Goal: Task Accomplishment & Management: Use online tool/utility

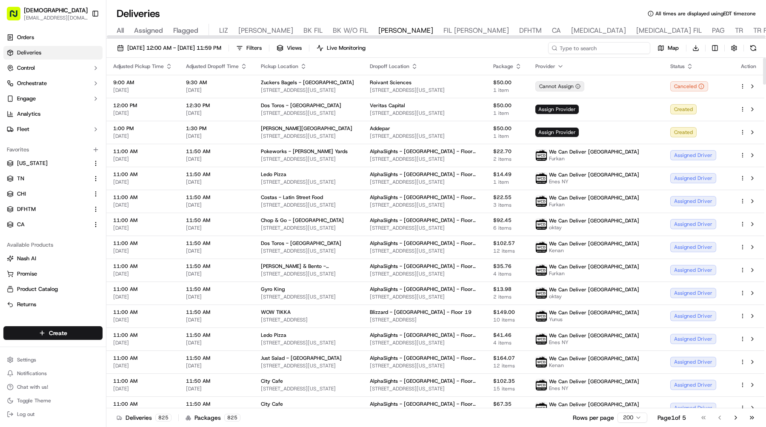
click at [601, 44] on input at bounding box center [599, 48] width 102 height 12
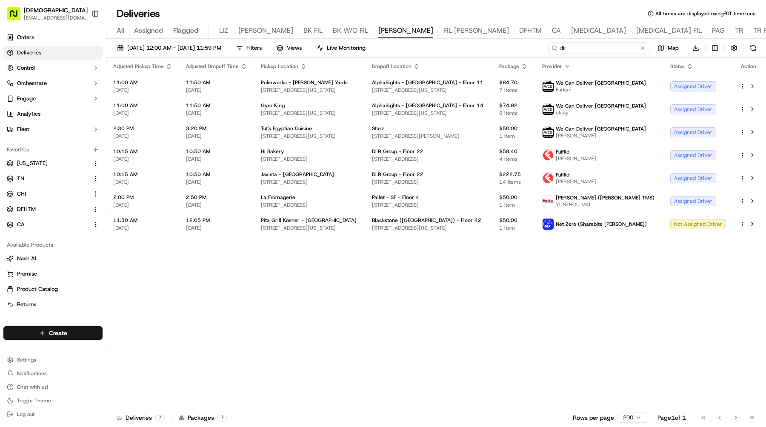
type input "dlr"
click at [94, 13] on button "Toggle Sidebar" at bounding box center [95, 13] width 14 height 14
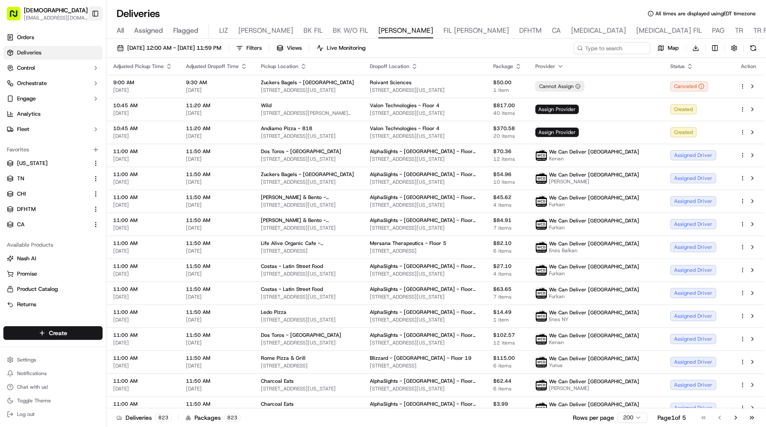
click at [91, 14] on button "Toggle Sidebar" at bounding box center [95, 13] width 14 height 14
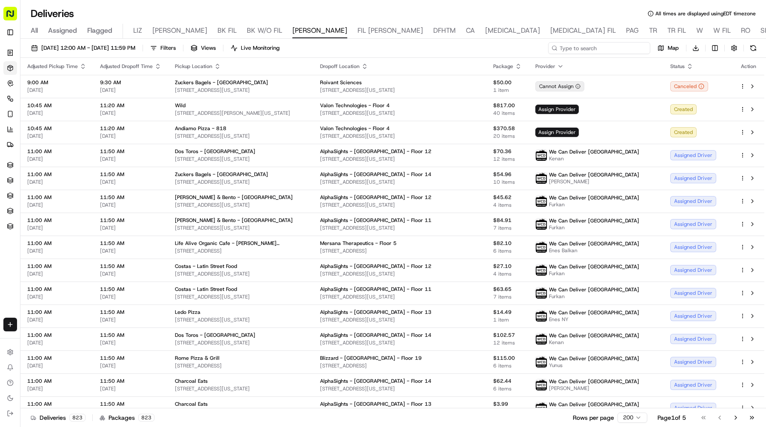
click at [636, 49] on input at bounding box center [599, 48] width 102 height 12
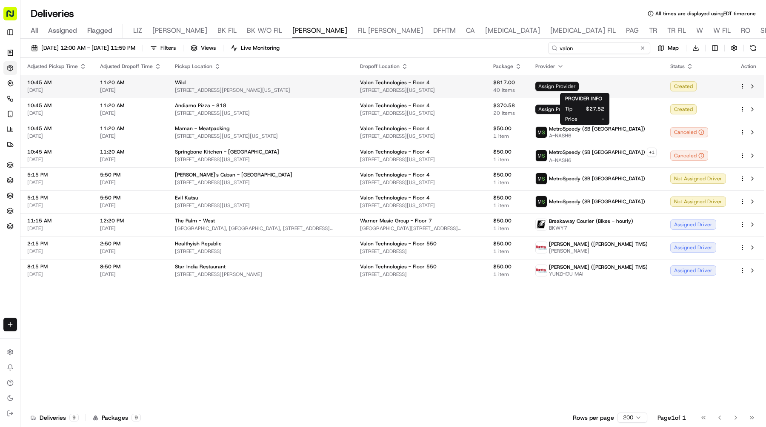
type input "valon"
click at [579, 88] on span "Assign Provider" at bounding box center [556, 86] width 43 height 9
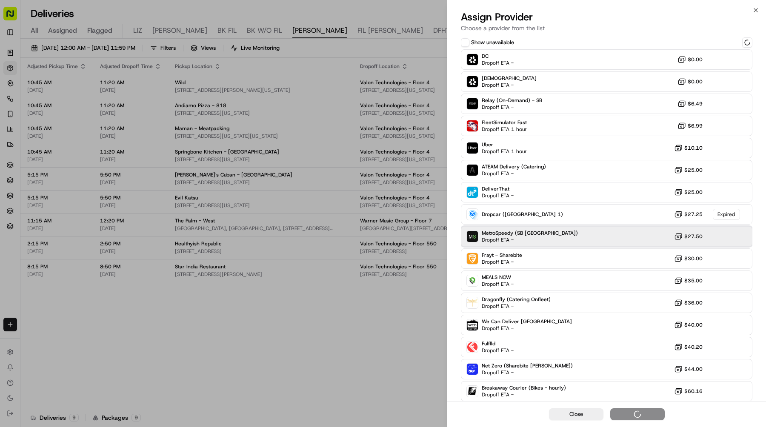
click at [591, 238] on div "MetroSpeedy (SB NYC) Dropoff ETA - $27.50" at bounding box center [607, 236] width 292 height 20
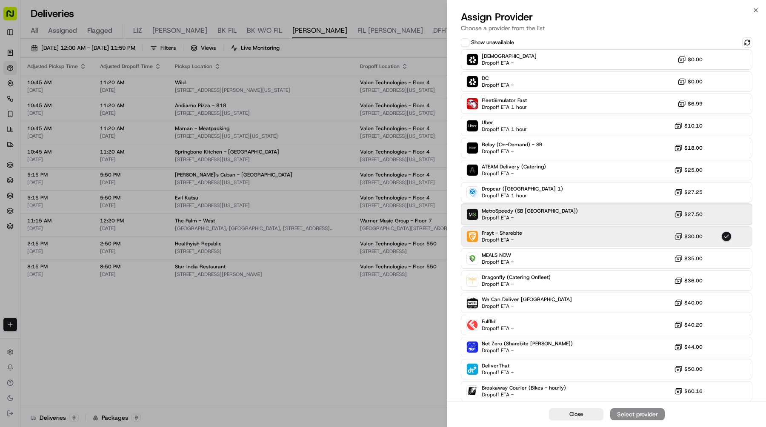
click at [584, 215] on div "MetroSpeedy (SB NYC) Dropoff ETA - $27.50" at bounding box center [607, 214] width 292 height 20
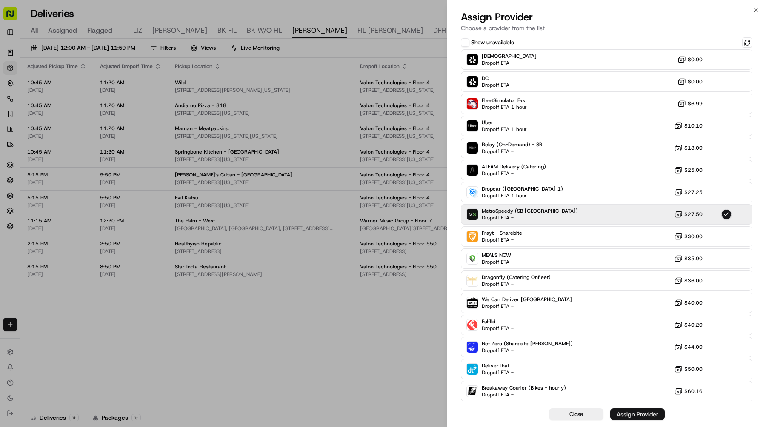
click at [631, 415] on div "Assign Provider" at bounding box center [638, 414] width 42 height 9
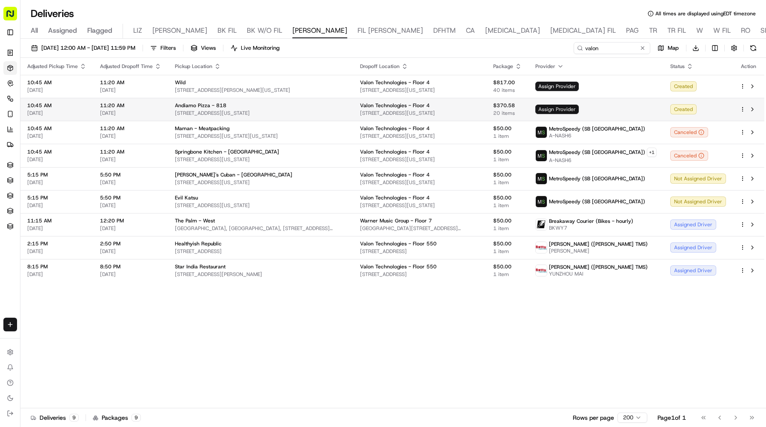
click at [569, 108] on span "Assign Provider" at bounding box center [556, 109] width 43 height 9
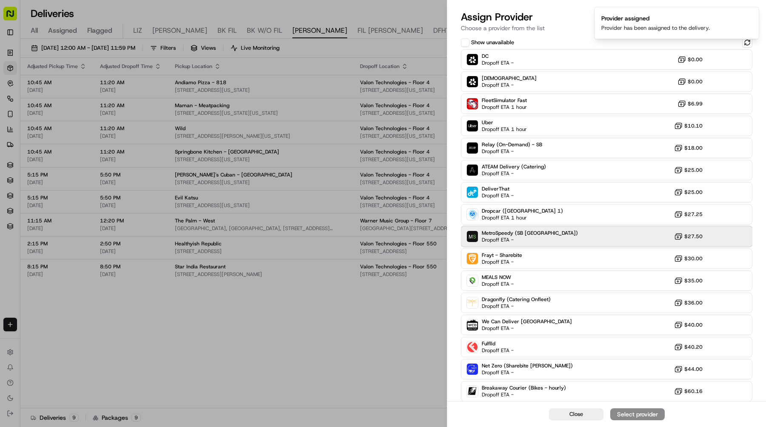
click at [570, 235] on div "MetroSpeedy (SB NYC) Dropoff ETA - $27.50" at bounding box center [607, 236] width 292 height 20
click at [631, 409] on button "Assign Provider" at bounding box center [637, 415] width 54 height 12
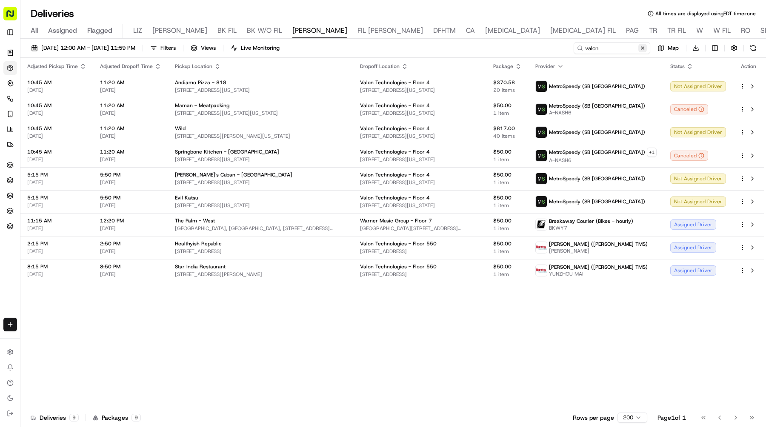
click at [643, 48] on button at bounding box center [642, 48] width 9 height 9
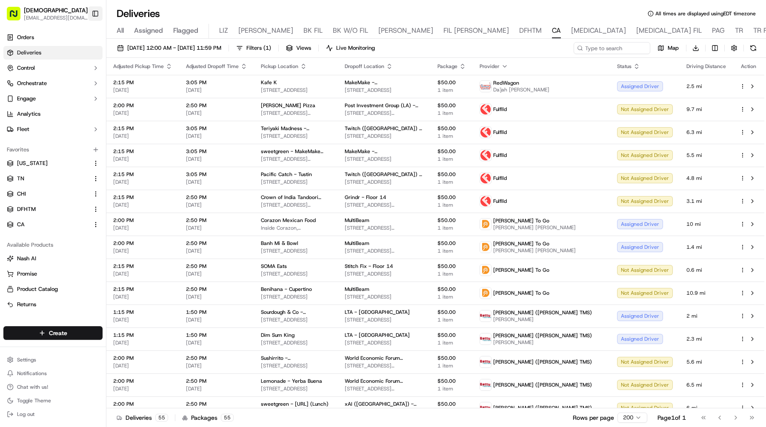
click at [92, 17] on button "Toggle Sidebar" at bounding box center [95, 13] width 14 height 14
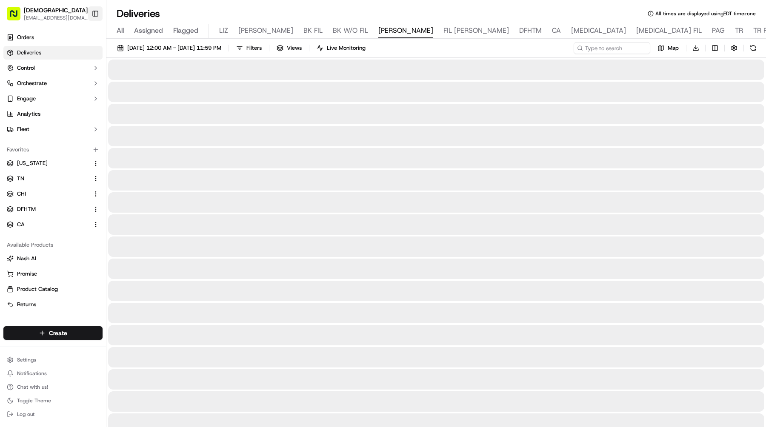
click at [97, 9] on button "Toggle Sidebar" at bounding box center [95, 13] width 14 height 14
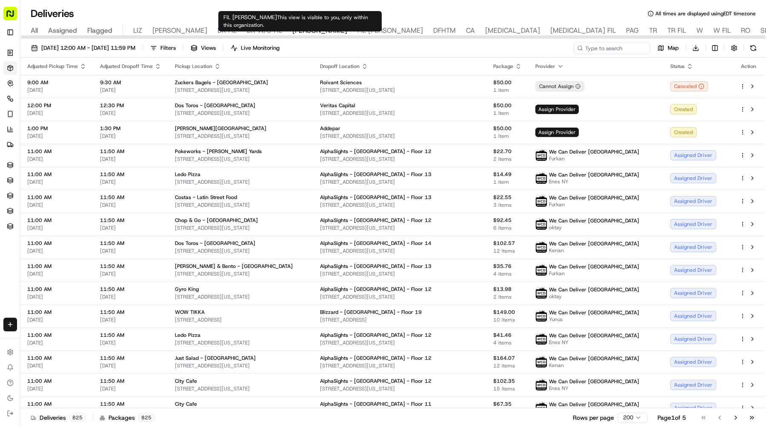
click at [322, 30] on div "All Assigned Flagged LIZ LIZ FIL BK FIL BK W/O FIL NASH FIL NASH DFHTM CA BAL B…" at bounding box center [564, 31] width 1088 height 15
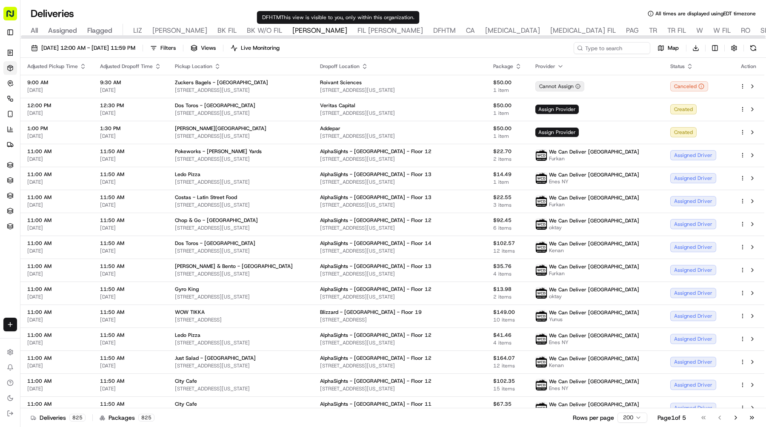
click at [433, 30] on span "DFHTM" at bounding box center [444, 31] width 23 height 10
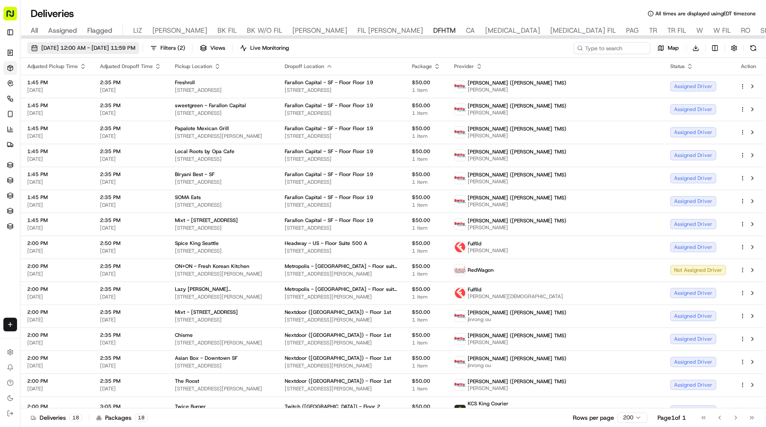
click at [135, 46] on span "[DATE] 12:00 AM - [DATE] 11:59 PM" at bounding box center [88, 48] width 94 height 8
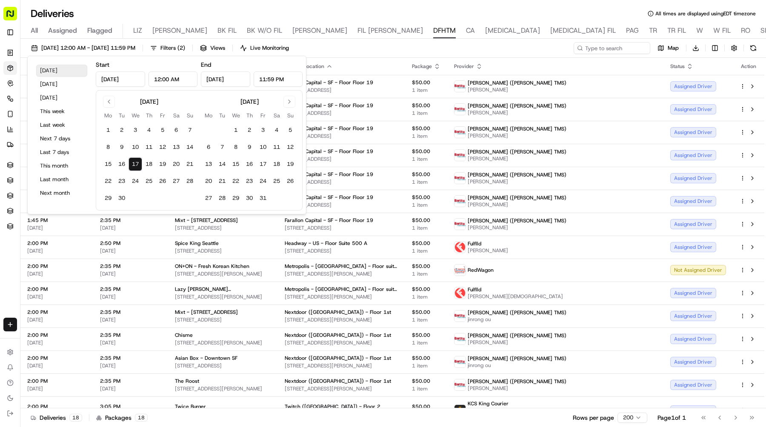
click at [65, 69] on button "Today" at bounding box center [61, 71] width 51 height 12
click at [185, 51] on span "Filters ( 2 )" at bounding box center [172, 48] width 25 height 8
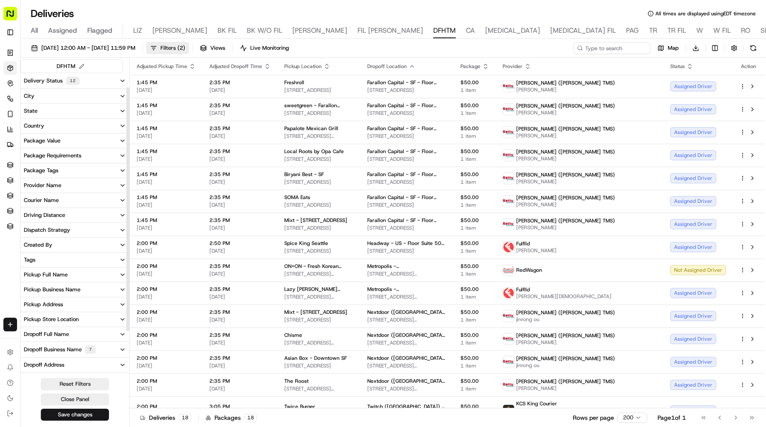
scroll to position [71, 0]
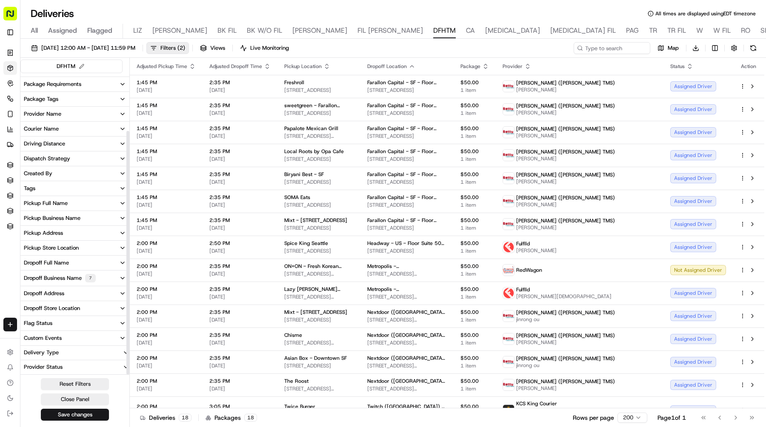
click at [69, 278] on div "Dropoff Business Name 7" at bounding box center [60, 278] width 72 height 9
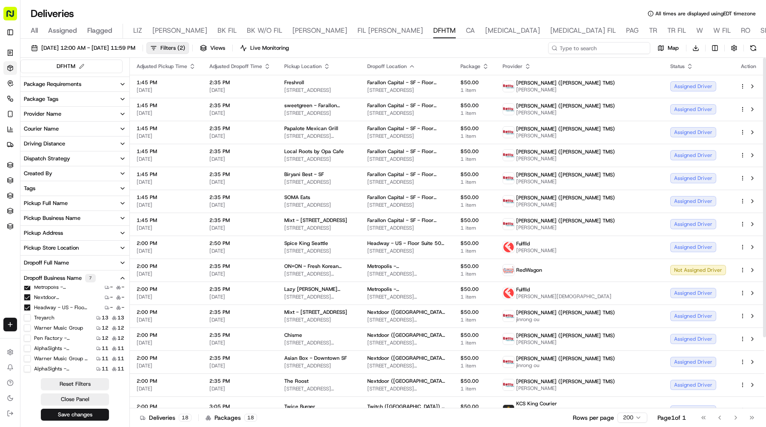
click at [606, 53] on input at bounding box center [599, 48] width 102 height 12
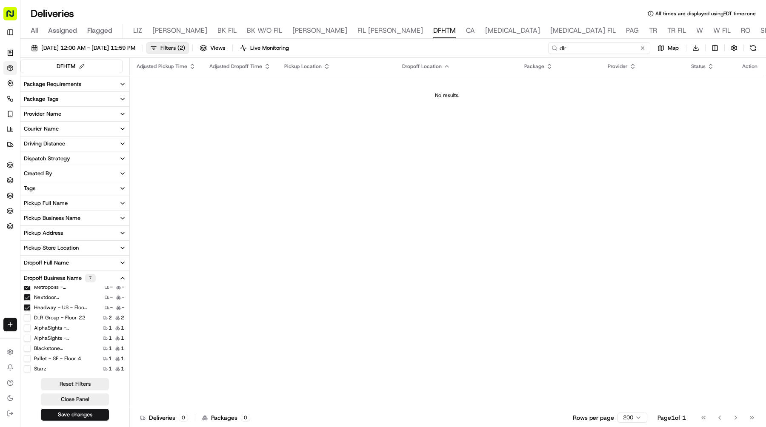
type input "dlr"
click at [31, 318] on div "DLR Group - Floor 22" at bounding box center [55, 317] width 62 height 7
click at [29, 319] on 22 "DLR Group - Floor 22" at bounding box center [27, 317] width 7 height 7
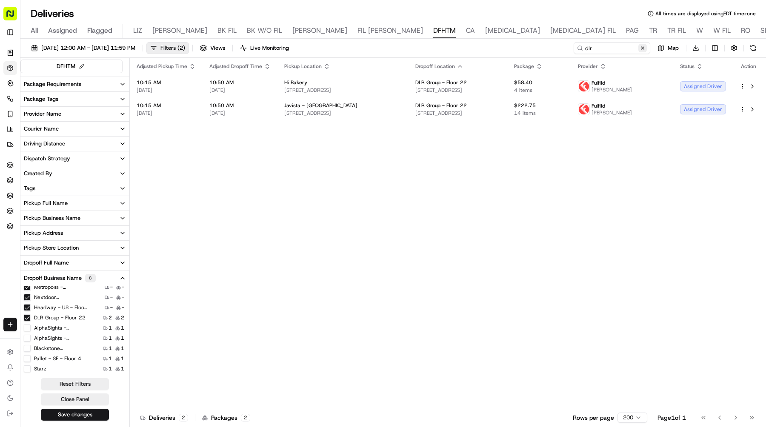
click at [642, 44] on button at bounding box center [642, 48] width 9 height 9
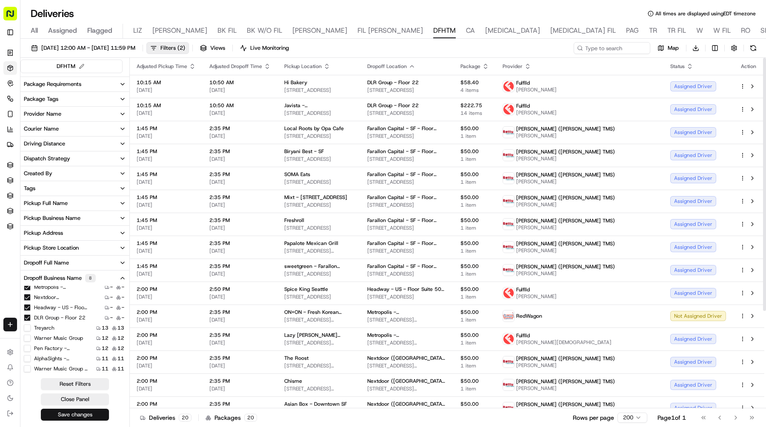
click at [91, 416] on button "Save changes" at bounding box center [75, 415] width 68 height 12
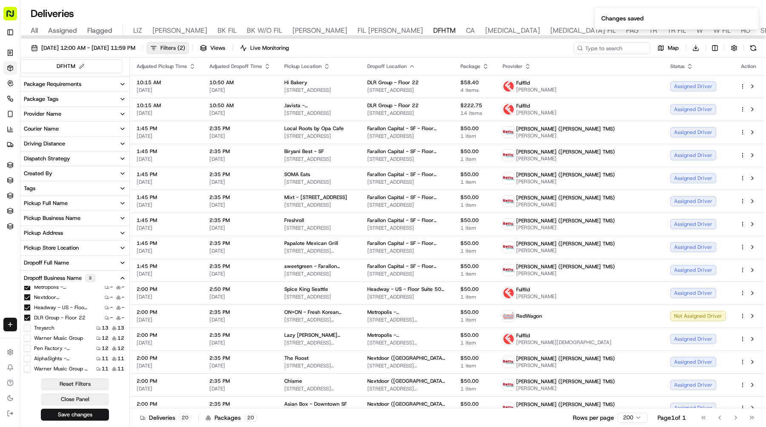
click at [185, 46] on span "Filters ( 2 )" at bounding box center [172, 48] width 25 height 8
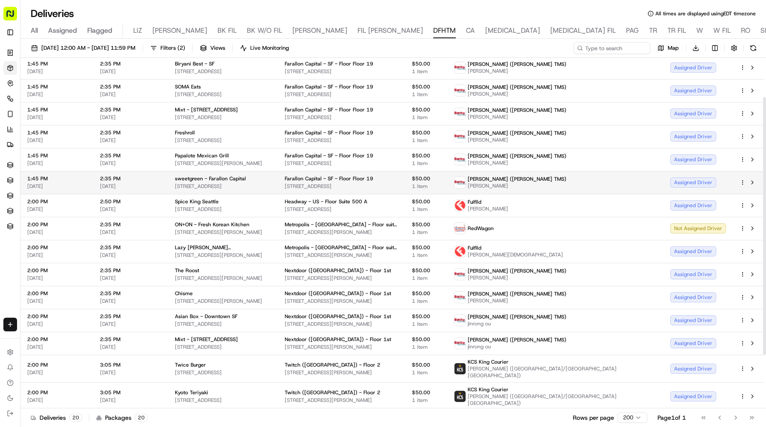
scroll to position [126, 0]
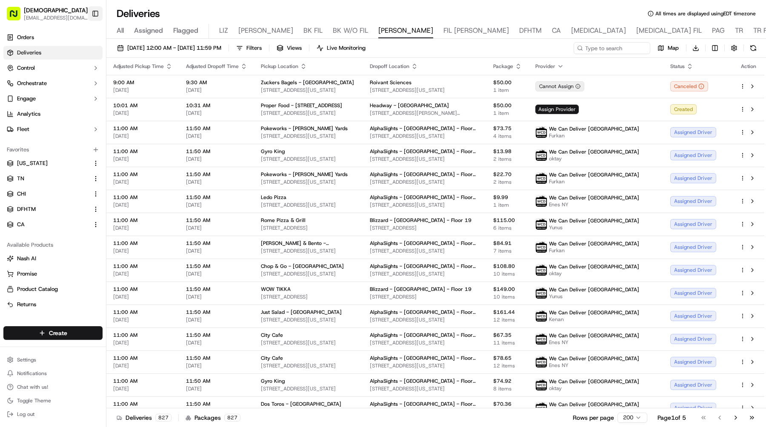
click at [95, 15] on button "Toggle Sidebar" at bounding box center [95, 13] width 14 height 14
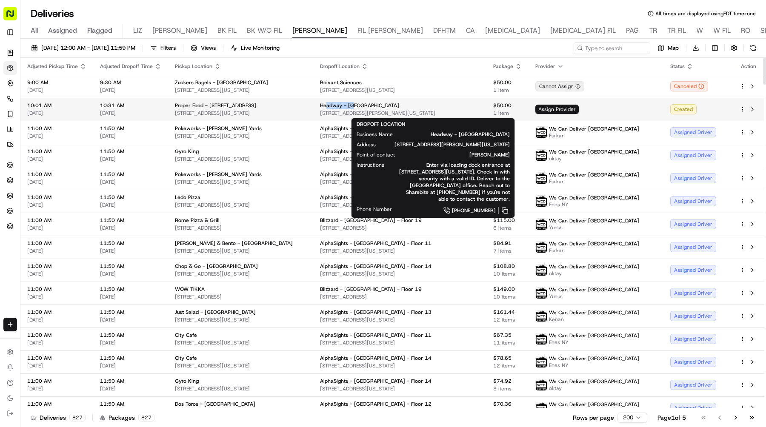
drag, startPoint x: 391, startPoint y: 106, endPoint x: 357, endPoint y: 106, distance: 33.6
click at [357, 106] on div "Headway - US" at bounding box center [400, 105] width 160 height 7
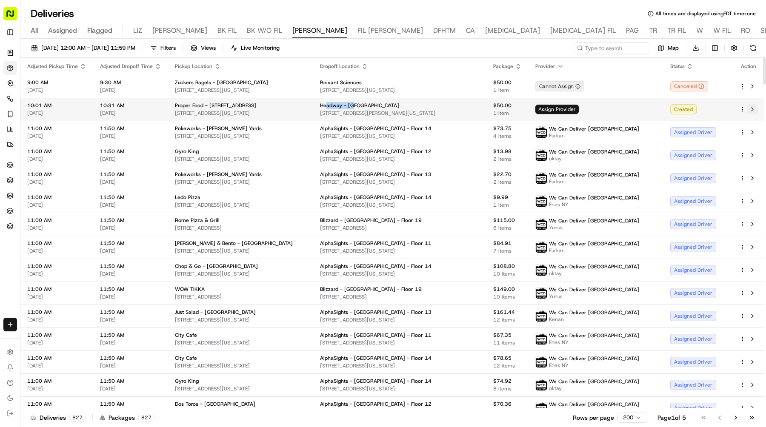
click at [751, 108] on button at bounding box center [752, 109] width 10 height 10
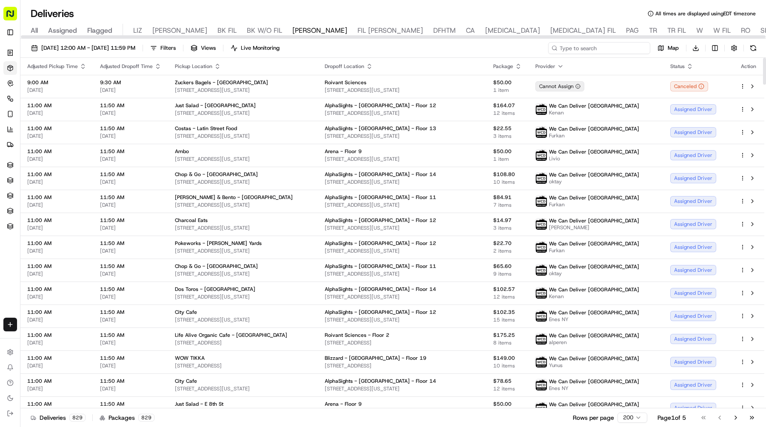
click at [624, 44] on input at bounding box center [599, 48] width 102 height 12
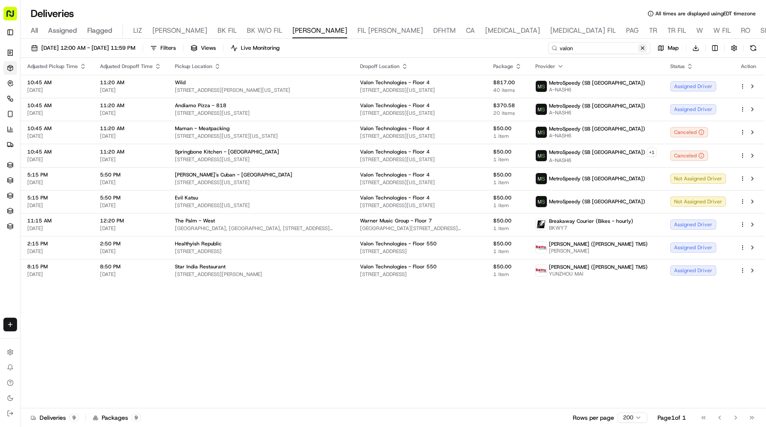
type input "valon"
click at [641, 48] on button at bounding box center [642, 48] width 9 height 9
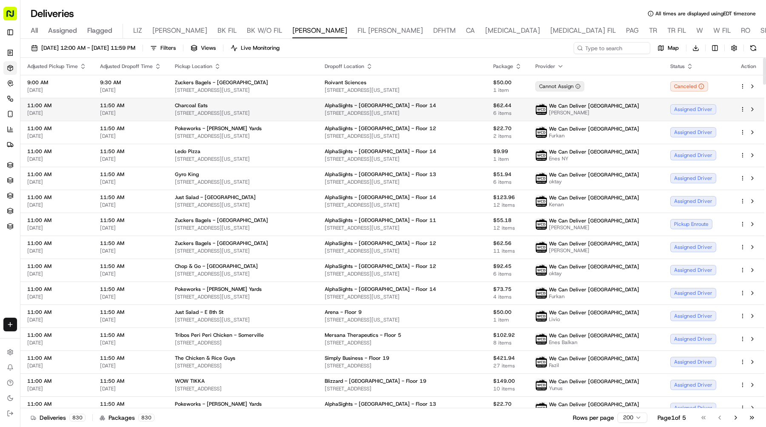
click at [522, 115] on span "6 items" at bounding box center [507, 113] width 29 height 7
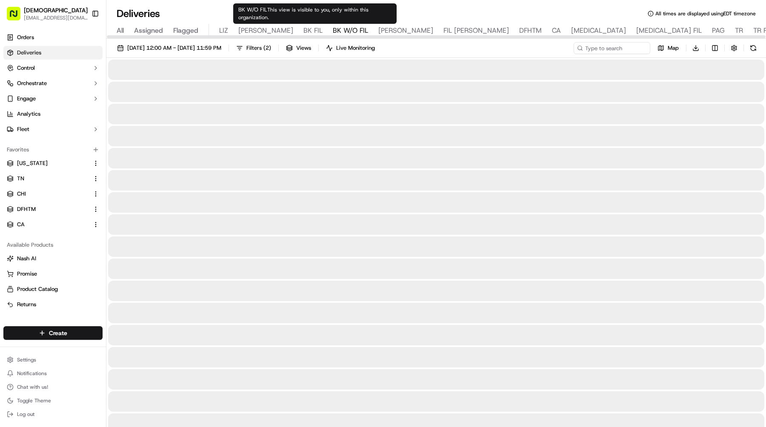
click at [333, 30] on span "BK W/O FIL" at bounding box center [350, 31] width 35 height 10
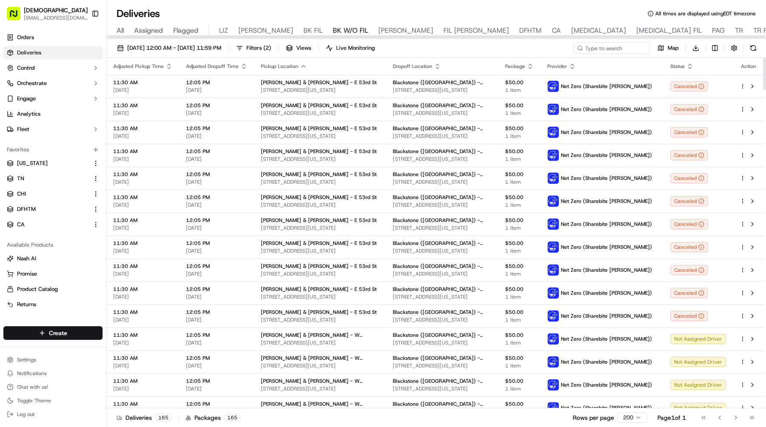
click at [593, 55] on div "09/17/2025 12:00 AM - 09/17/2025 11:59 PM Filters ( 2 ) Views Live Monitoring M…" at bounding box center [436, 50] width 660 height 16
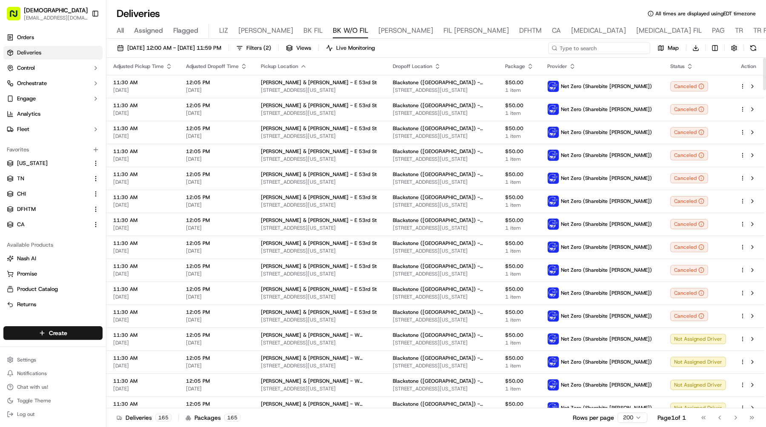
click at [598, 46] on input at bounding box center [599, 48] width 102 height 12
paste input "Blake & Todd - W 47th St"
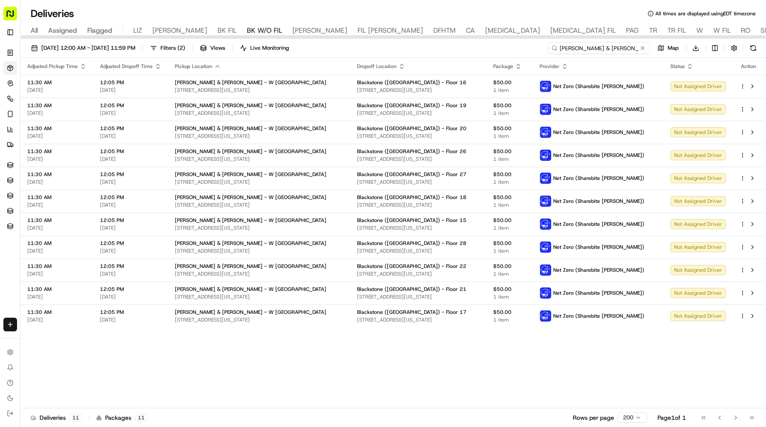
type input "Blake & Todd - W 47th St"
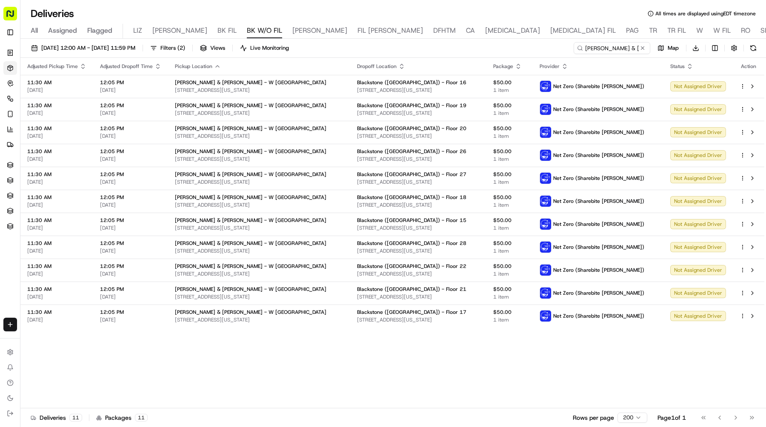
click at [400, 68] on icon "button" at bounding box center [401, 67] width 3 height 1
click at [382, 96] on button "Dropoff Location Name (A-Z)" at bounding box center [365, 101] width 86 height 10
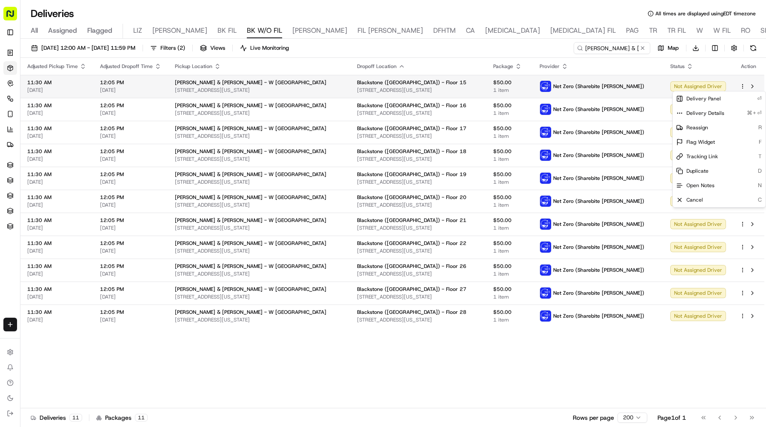
click at [743, 87] on html "Sharebite e.park@sharebite.com Toggle Sidebar Orders Deliveries Control Orchest…" at bounding box center [383, 213] width 766 height 427
click at [706, 200] on div "Cancel C" at bounding box center [719, 200] width 93 height 14
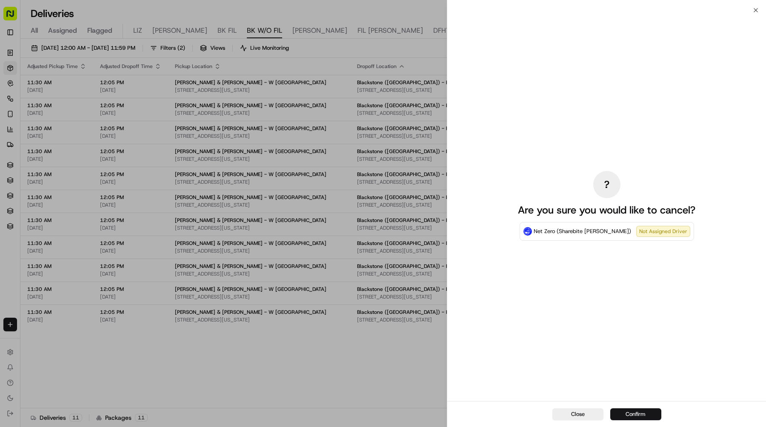
click at [619, 409] on button "Confirm" at bounding box center [635, 415] width 51 height 12
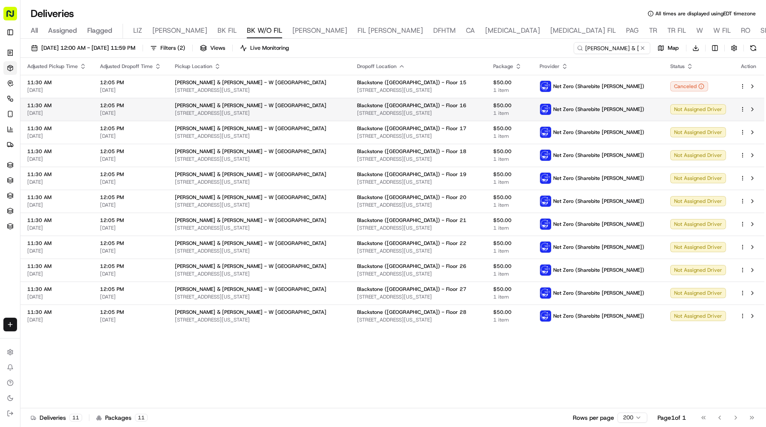
click at [741, 107] on html "Sharebite e.park@sharebite.com Toggle Sidebar Orders Deliveries Control Orchest…" at bounding box center [383, 213] width 766 height 427
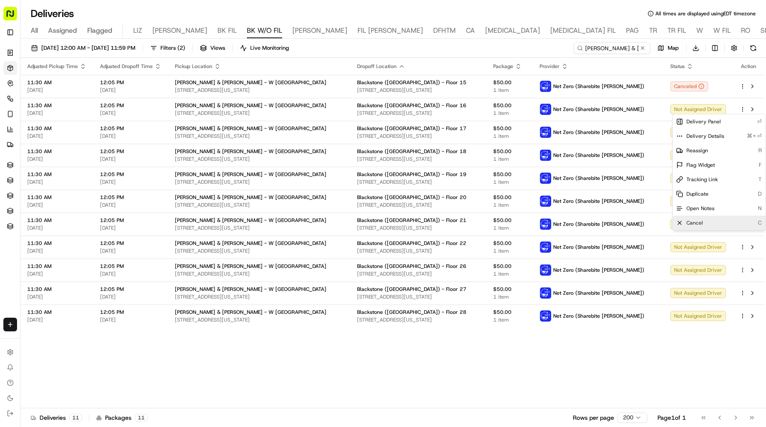
click at [712, 219] on div "Cancel C" at bounding box center [719, 223] width 93 height 14
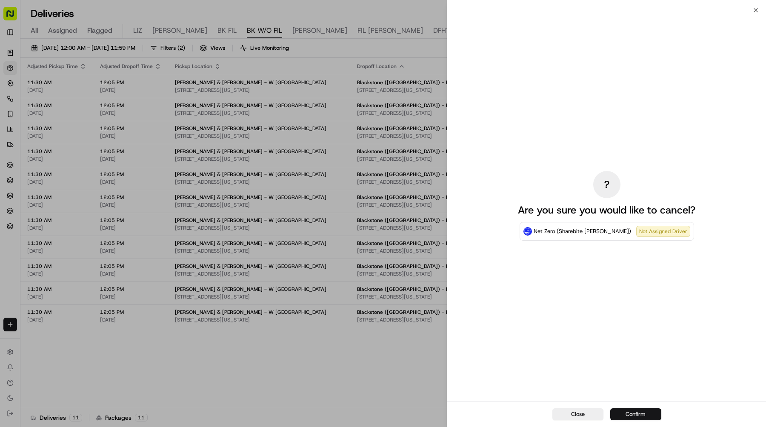
click at [633, 409] on button "Confirm" at bounding box center [635, 415] width 51 height 12
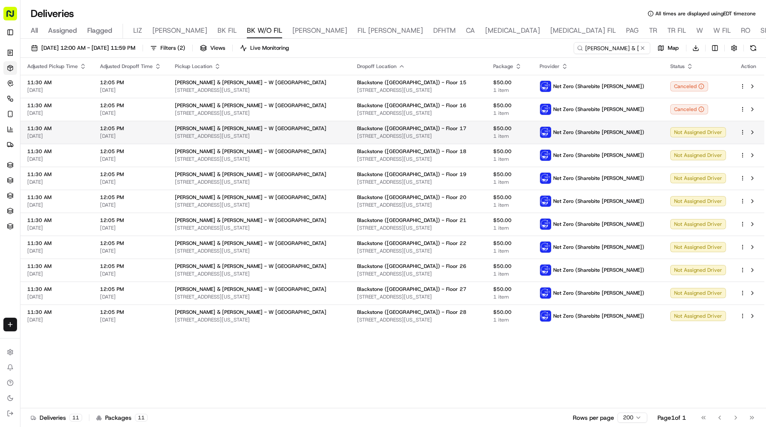
click at [743, 132] on html "Sharebite e.park@sharebite.com Toggle Sidebar Orders Deliveries Control Orchest…" at bounding box center [383, 213] width 766 height 427
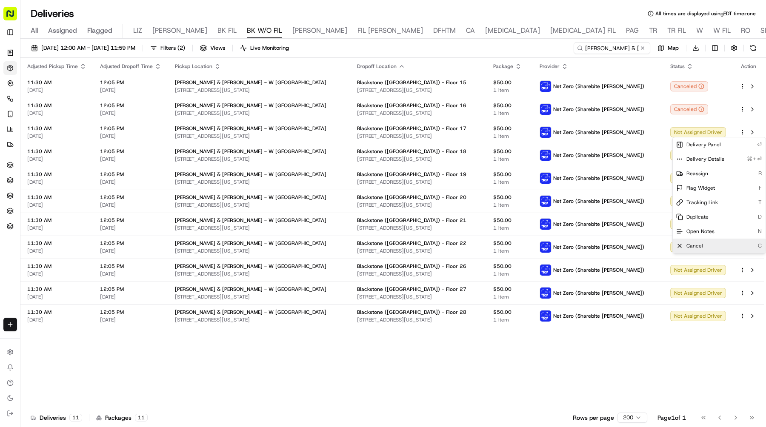
click at [712, 247] on div "Cancel C" at bounding box center [719, 246] width 93 height 14
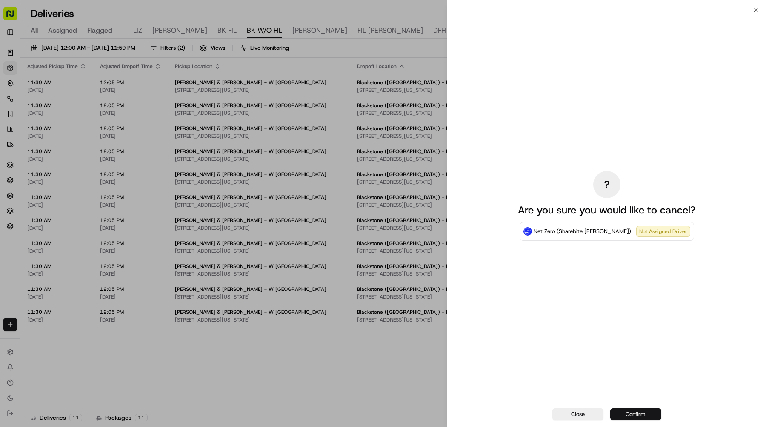
click at [634, 417] on button "Confirm" at bounding box center [635, 415] width 51 height 12
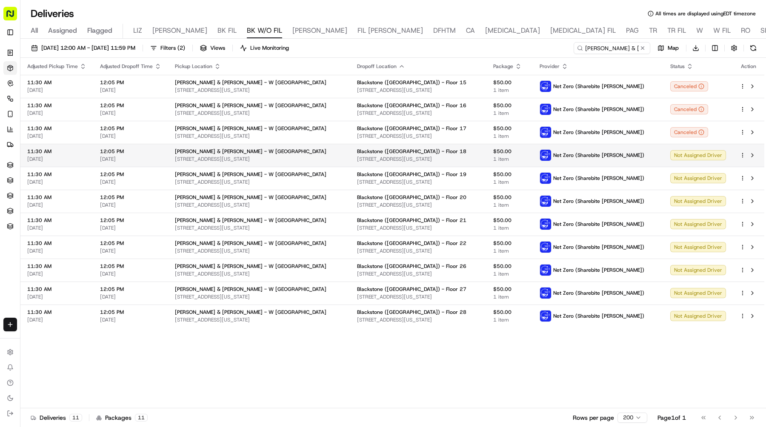
click at [743, 156] on html "Sharebite e.park@sharebite.com Toggle Sidebar Orders Deliveries Control Orchest…" at bounding box center [383, 213] width 766 height 427
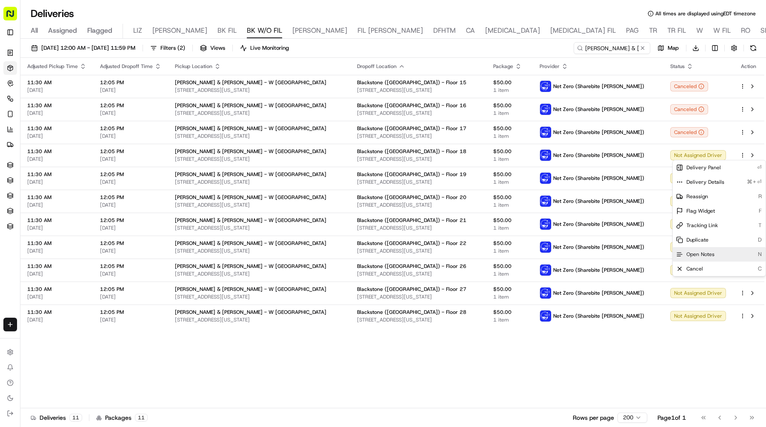
click at [697, 260] on div "Open Notes N" at bounding box center [719, 254] width 93 height 14
click at [744, 154] on icon "button" at bounding box center [743, 155] width 6 height 6
click at [741, 155] on html "Sharebite e.park@sharebite.com Toggle Sidebar Orders Deliveries Control Orchest…" at bounding box center [383, 213] width 766 height 427
click at [714, 271] on div "Cancel C" at bounding box center [719, 269] width 93 height 14
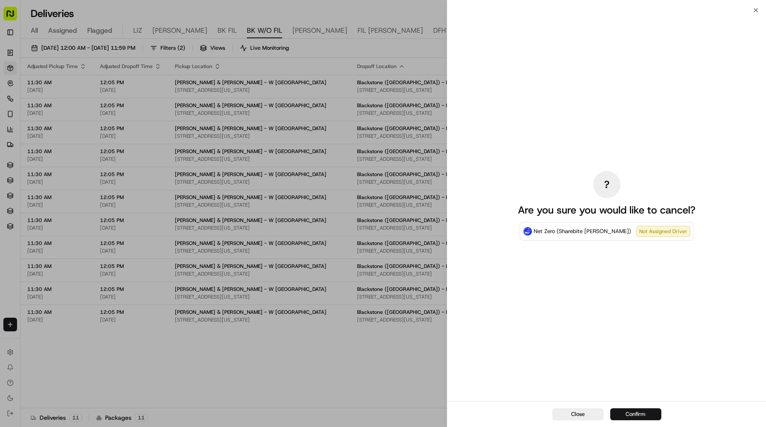
click at [625, 409] on button "Confirm" at bounding box center [635, 415] width 51 height 12
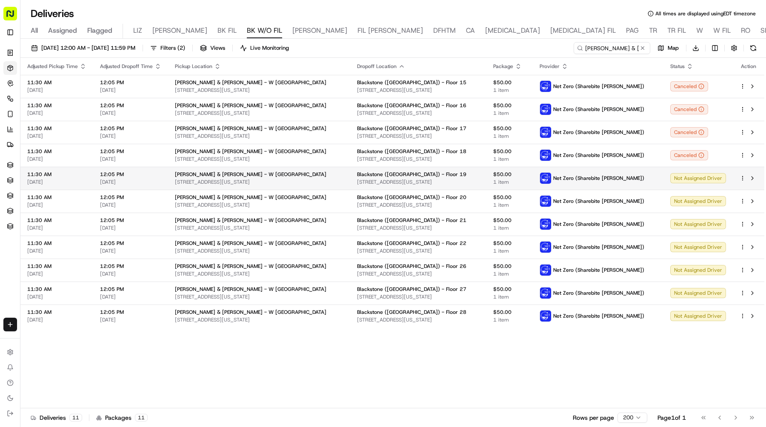
click at [743, 177] on html "Sharebite e.park@sharebite.com Toggle Sidebar Orders Deliveries Control Orchest…" at bounding box center [383, 213] width 766 height 427
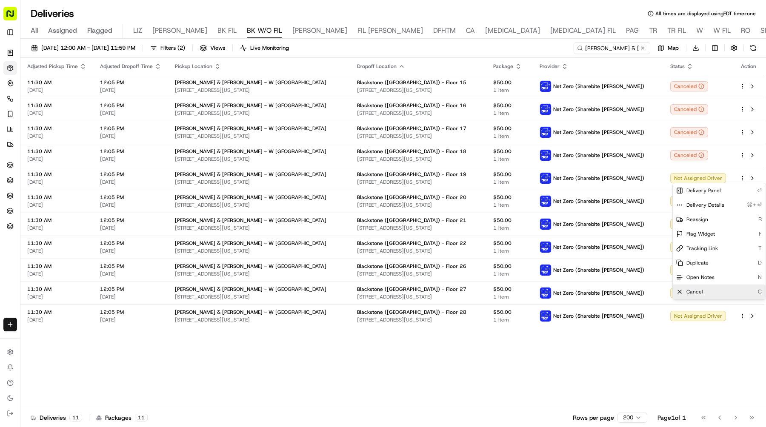
click at [691, 286] on div "Cancel C" at bounding box center [719, 292] width 93 height 14
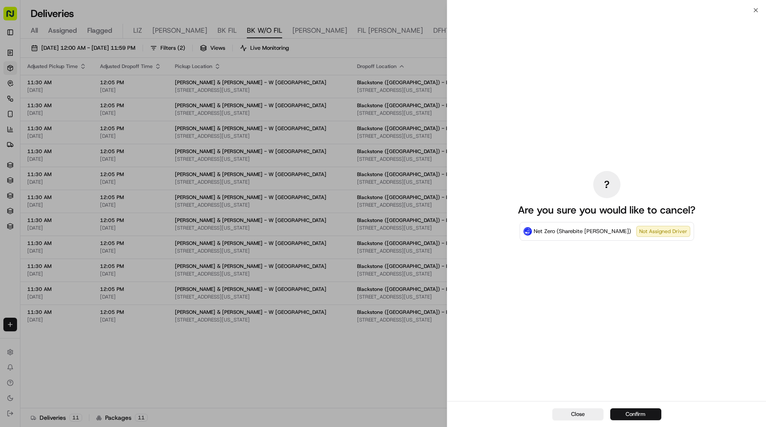
click at [632, 417] on button "Confirm" at bounding box center [635, 415] width 51 height 12
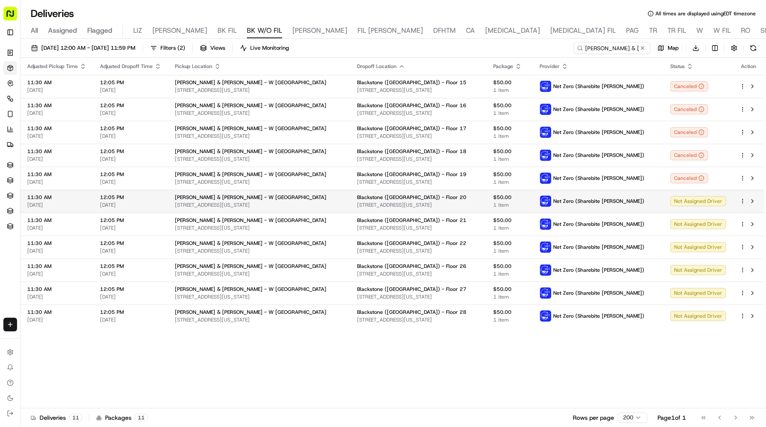
click at [743, 202] on html "Sharebite e.park@sharebite.com Toggle Sidebar Orders Deliveries Control Orchest…" at bounding box center [383, 213] width 766 height 427
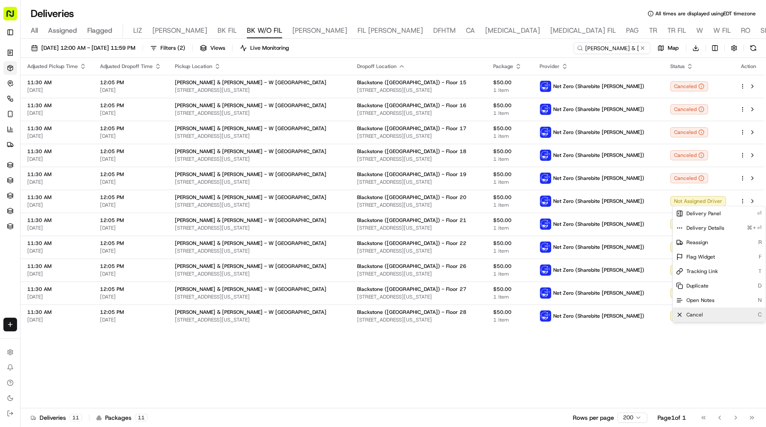
click at [711, 310] on div "Cancel C" at bounding box center [719, 315] width 93 height 14
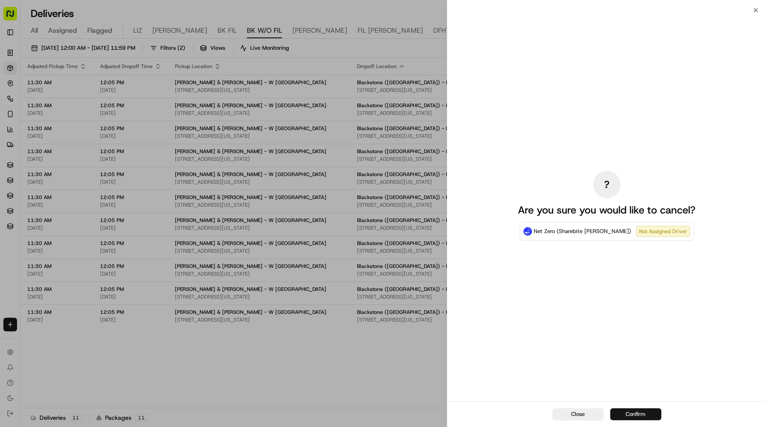
click at [626, 412] on button "Confirm" at bounding box center [635, 415] width 51 height 12
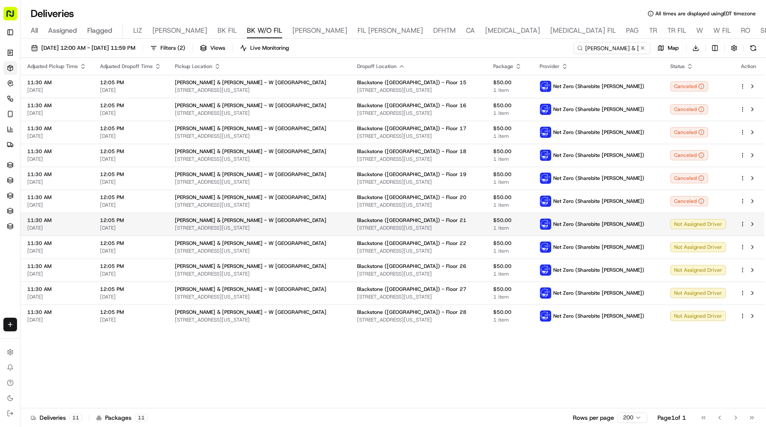
click at [745, 225] on html "Sharebite e.park@sharebite.com Toggle Sidebar Orders Deliveries Control Orchest…" at bounding box center [383, 213] width 766 height 427
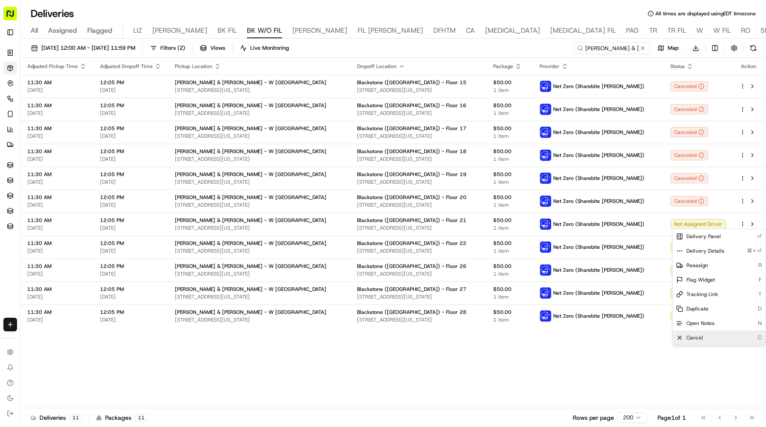
click at [712, 337] on div "Cancel C" at bounding box center [719, 338] width 93 height 14
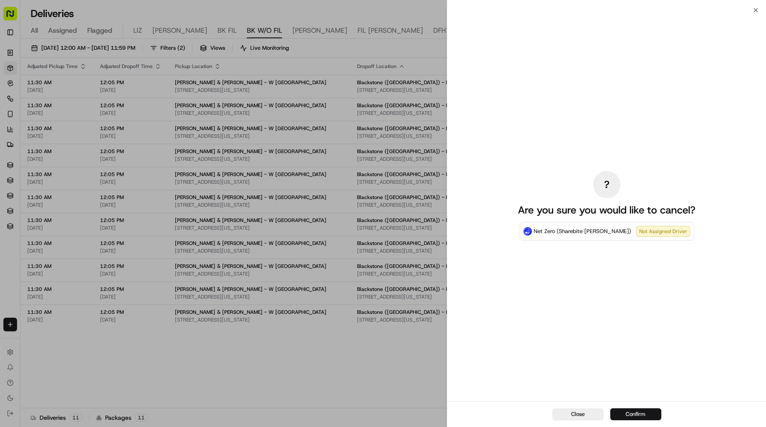
click at [635, 412] on button "Confirm" at bounding box center [635, 415] width 51 height 12
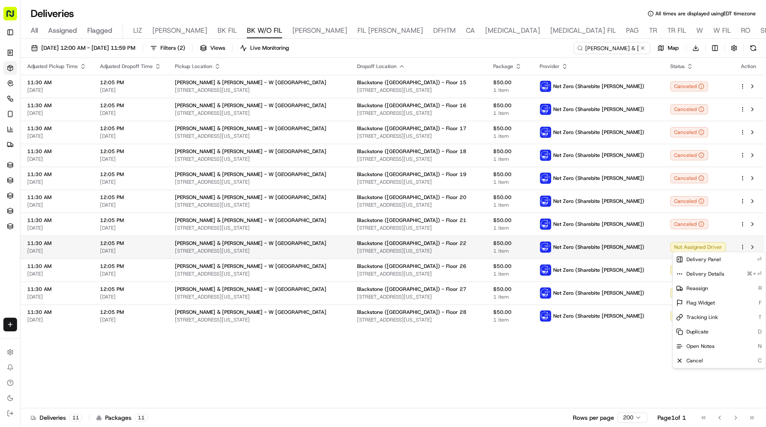
click at [744, 249] on html "Sharebite e.park@sharebite.com Toggle Sidebar Orders Deliveries Control Orchest…" at bounding box center [383, 213] width 766 height 427
click at [703, 358] on div "Cancel C" at bounding box center [719, 361] width 93 height 14
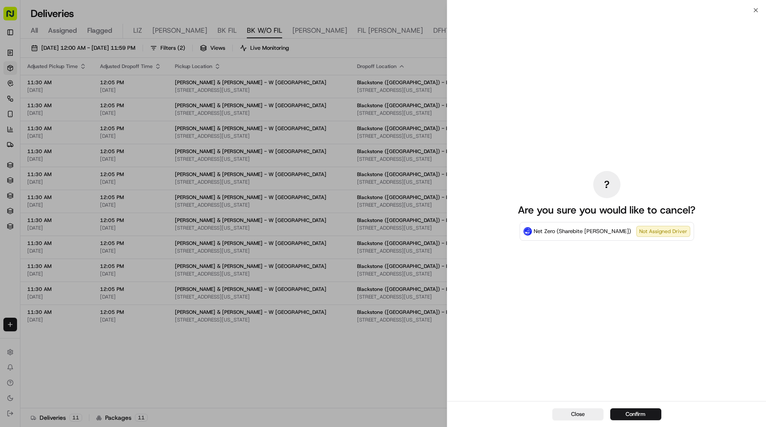
click at [612, 406] on div "Close Confirm" at bounding box center [606, 414] width 319 height 26
click at [619, 410] on button "Confirm" at bounding box center [635, 415] width 51 height 12
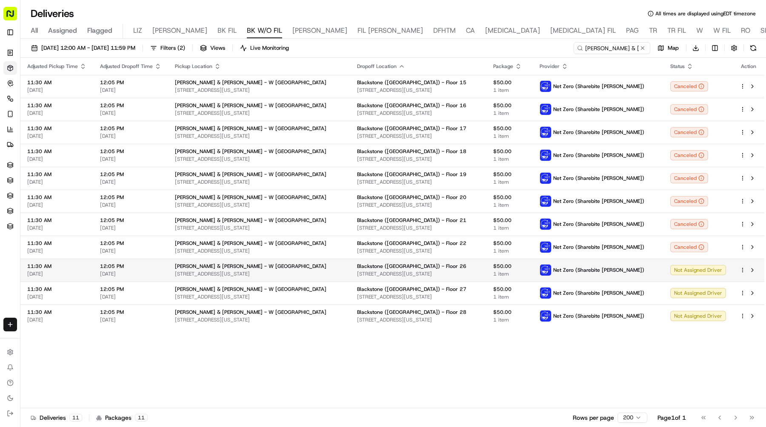
click at [743, 271] on html "Sharebite e.park@sharebite.com Toggle Sidebar Orders Deliveries Control Orchest…" at bounding box center [383, 213] width 766 height 427
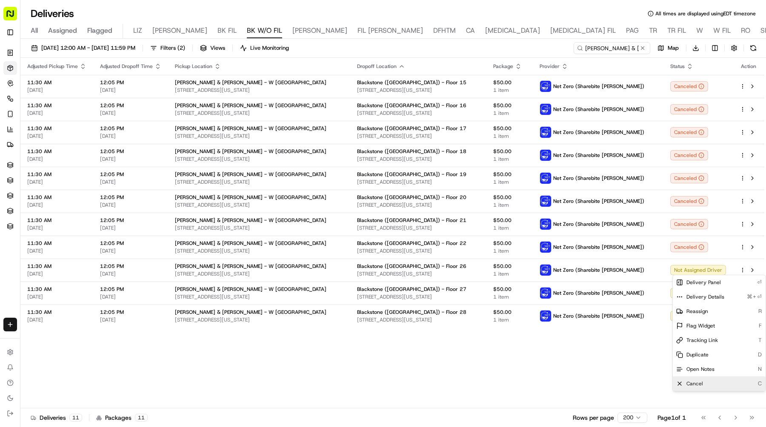
click at [700, 382] on span "Cancel" at bounding box center [694, 383] width 17 height 7
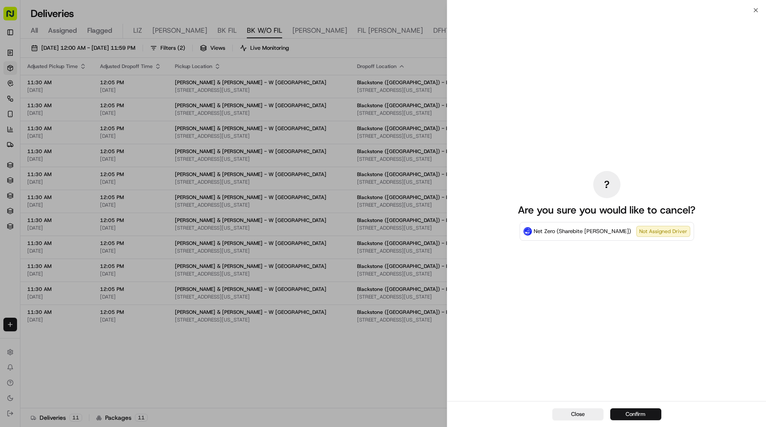
click at [636, 414] on button "Confirm" at bounding box center [635, 415] width 51 height 12
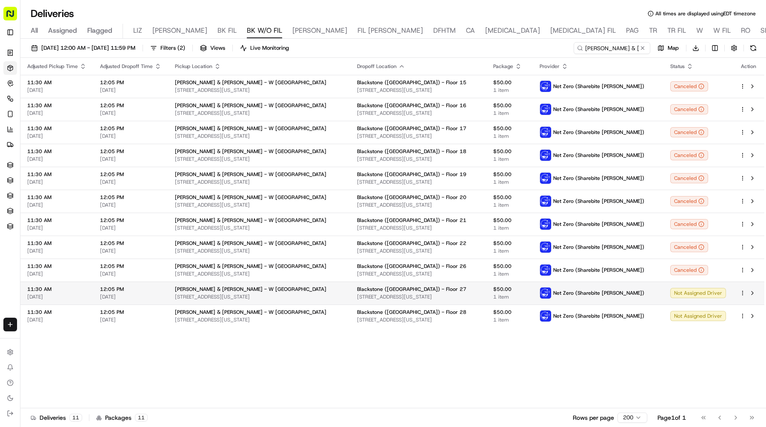
click at [741, 291] on html "Sharebite e.park@sharebite.com Toggle Sidebar Orders Deliveries Control Orchest…" at bounding box center [383, 213] width 766 height 427
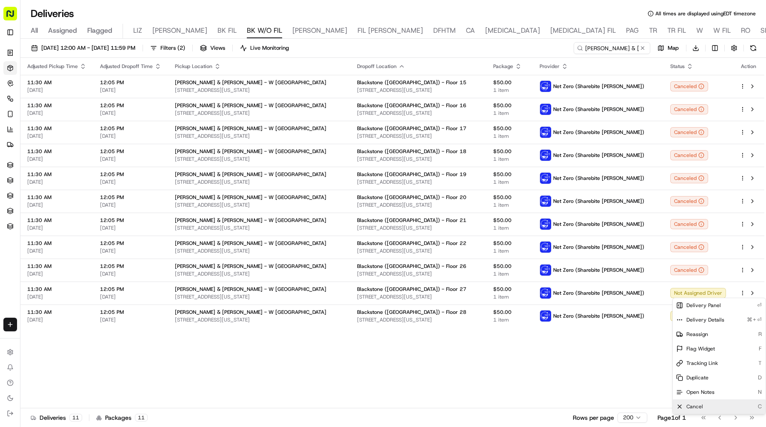
click at [690, 406] on span "Cancel" at bounding box center [694, 406] width 17 height 7
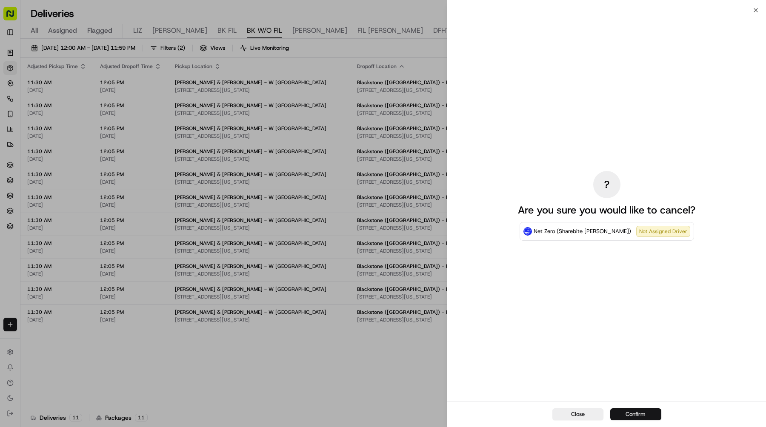
click at [646, 413] on button "Confirm" at bounding box center [635, 415] width 51 height 12
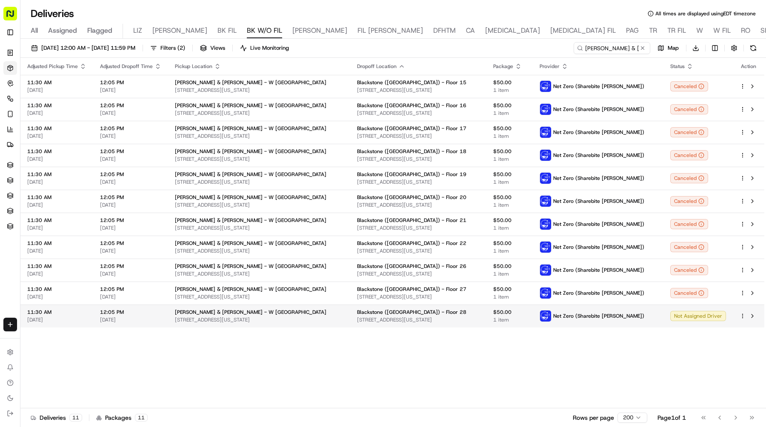
click at [743, 316] on html "Sharebite e.park@sharebite.com Toggle Sidebar Orders Deliveries Control Orchest…" at bounding box center [383, 213] width 766 height 427
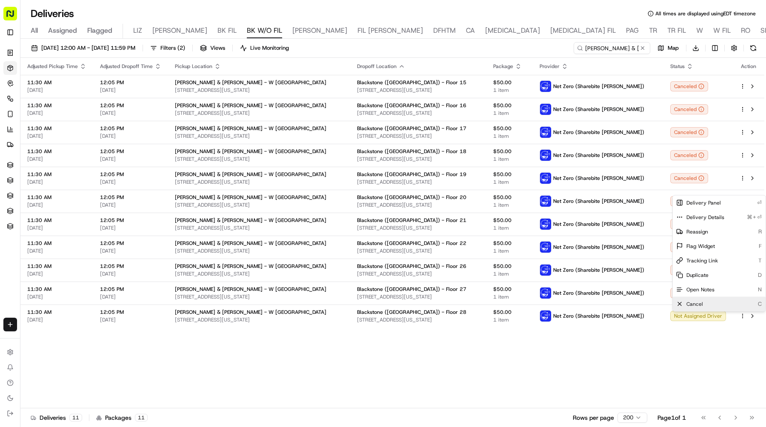
click at [713, 304] on div "Cancel C" at bounding box center [719, 304] width 93 height 14
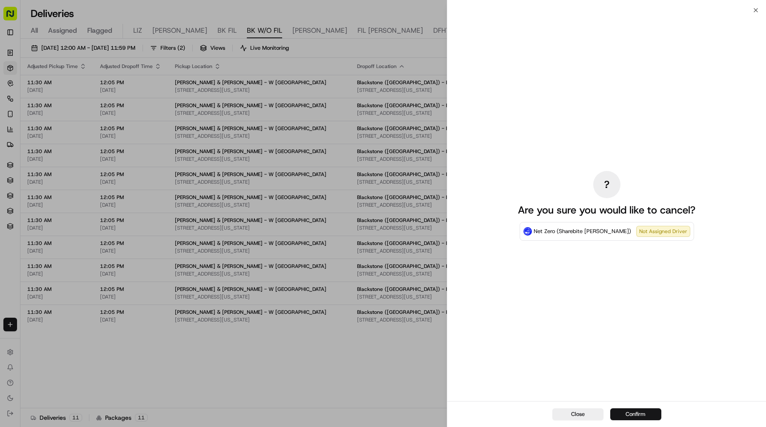
click at [616, 412] on button "Confirm" at bounding box center [635, 415] width 51 height 12
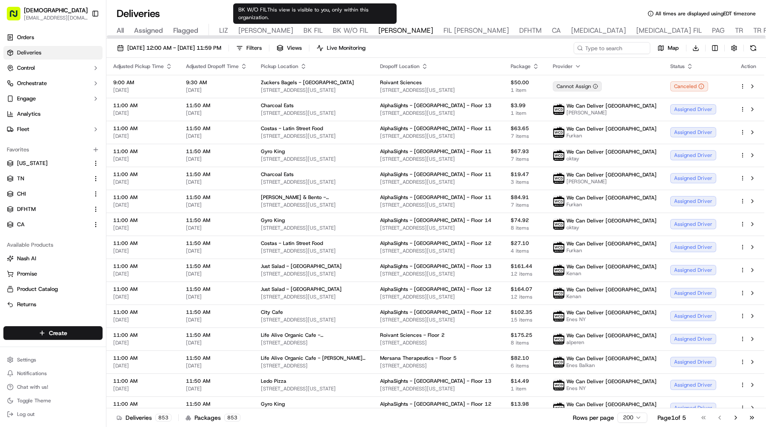
click at [333, 29] on span "BK W/O FIL" at bounding box center [350, 31] width 35 height 10
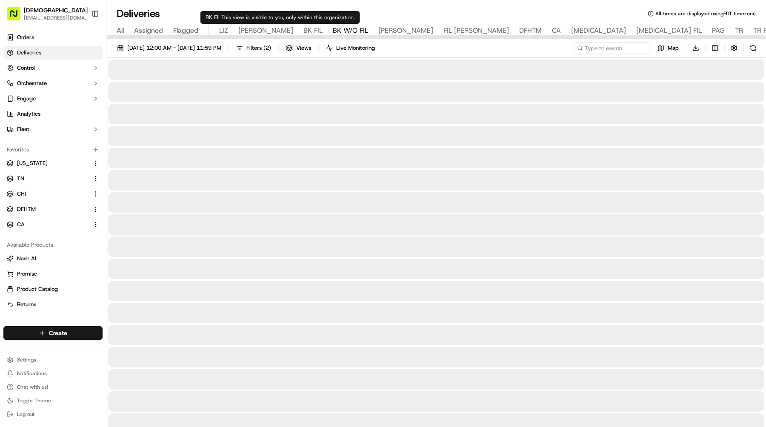
click at [100, 16] on button "Toggle Sidebar" at bounding box center [95, 13] width 14 height 14
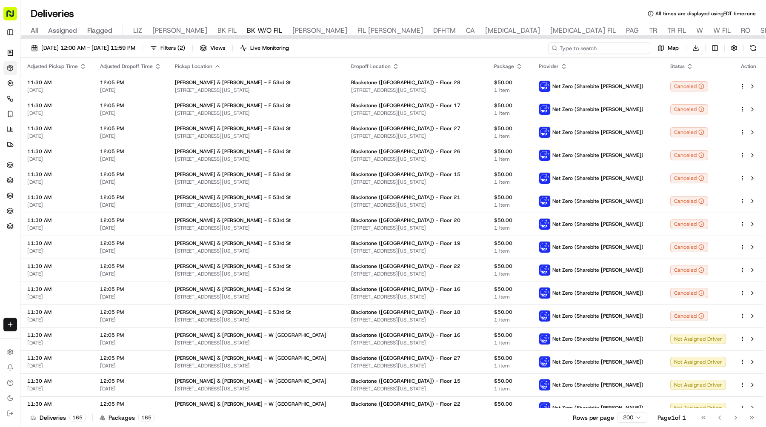
click at [600, 42] on input at bounding box center [599, 48] width 102 height 12
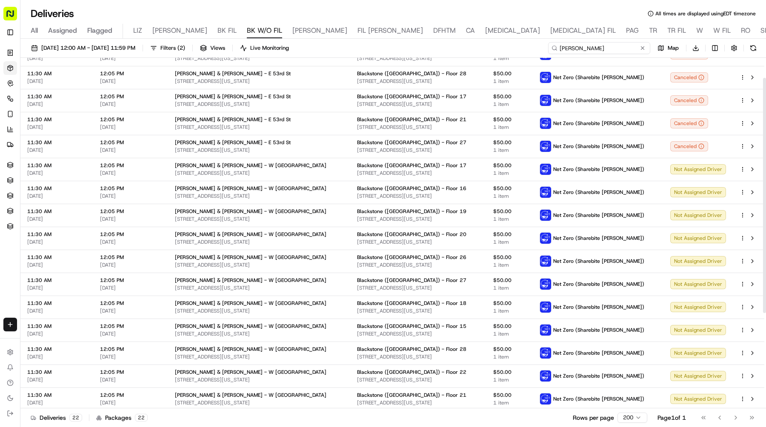
scroll to position [172, 0]
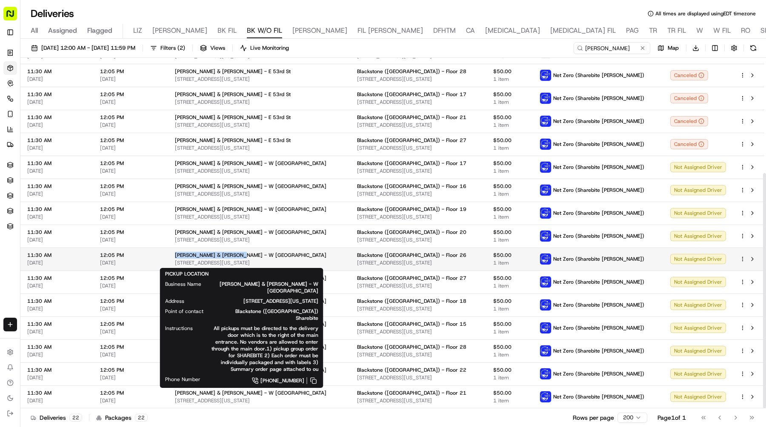
drag, startPoint x: 240, startPoint y: 254, endPoint x: 173, endPoint y: 254, distance: 67.2
click at [173, 254] on td "Blake & Todd - W 47th St 7 W 47th St, New York, NY 10036, USA" at bounding box center [259, 259] width 182 height 23
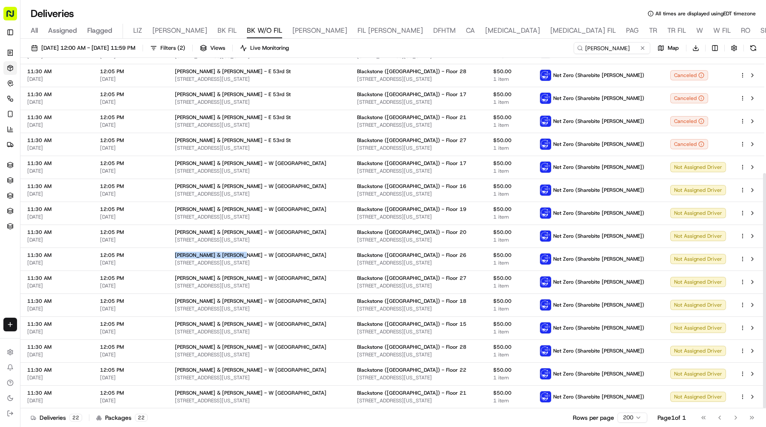
copy span "Blake & Todd - W 47th St"
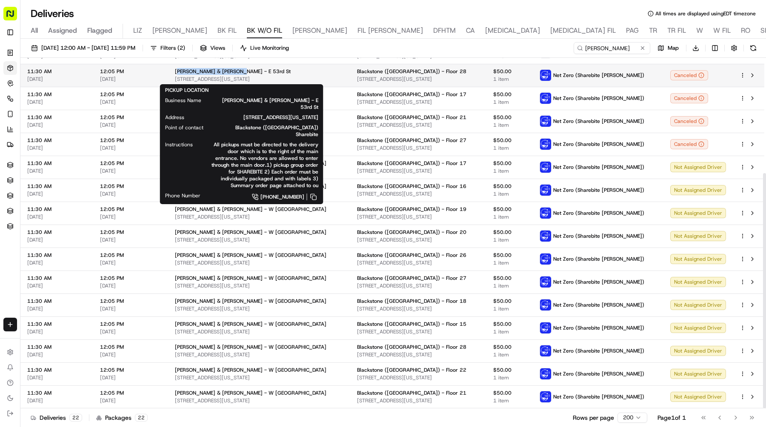
drag, startPoint x: 235, startPoint y: 71, endPoint x: 176, endPoint y: 71, distance: 59.6
click at [176, 71] on div "[PERSON_NAME] & [PERSON_NAME] - E 53rd St" at bounding box center [259, 71] width 169 height 7
drag, startPoint x: 173, startPoint y: 71, endPoint x: 234, endPoint y: 71, distance: 60.9
click at [234, 71] on td "Blake & Todd - E 53rd St 52 E 53rd St, New York, NY 10022, USA" at bounding box center [259, 75] width 182 height 23
copy span "[PERSON_NAME] & [PERSON_NAME] - E 53rd St"
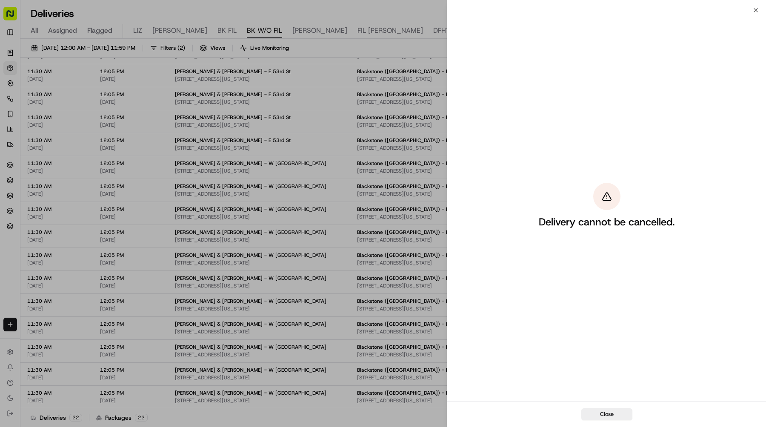
click at [614, 51] on div "Delivery cannot be cancelled." at bounding box center [606, 205] width 319 height 391
click at [449, 46] on div "Delivery cannot be cancelled." at bounding box center [606, 205] width 319 height 391
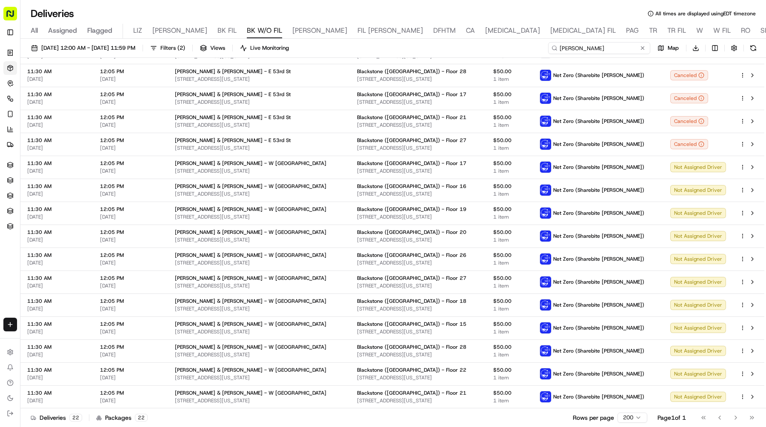
drag, startPoint x: 625, startPoint y: 47, endPoint x: 551, endPoint y: 47, distance: 74.0
click at [551, 47] on input "Blake" at bounding box center [599, 48] width 102 height 12
paste input "& Todd - E 53rd St"
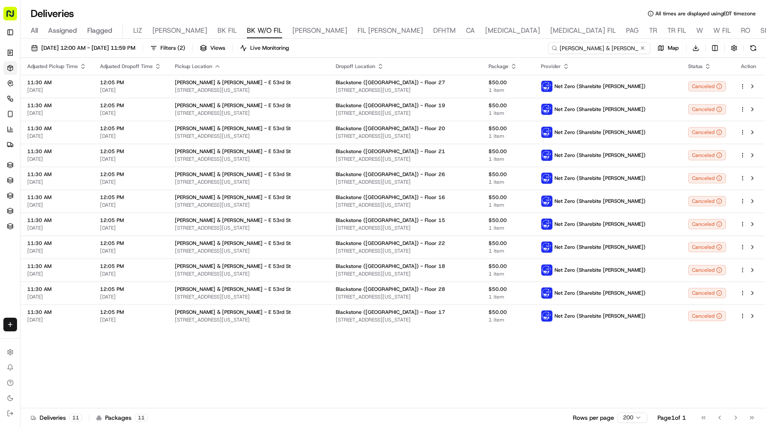
type input "[PERSON_NAME] & [PERSON_NAME] - E 53rd St"
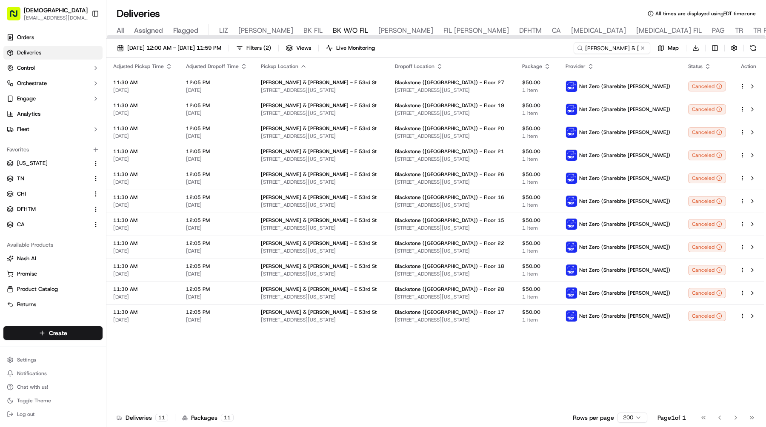
click at [432, 62] on th "Dropoff Location" at bounding box center [451, 66] width 127 height 17
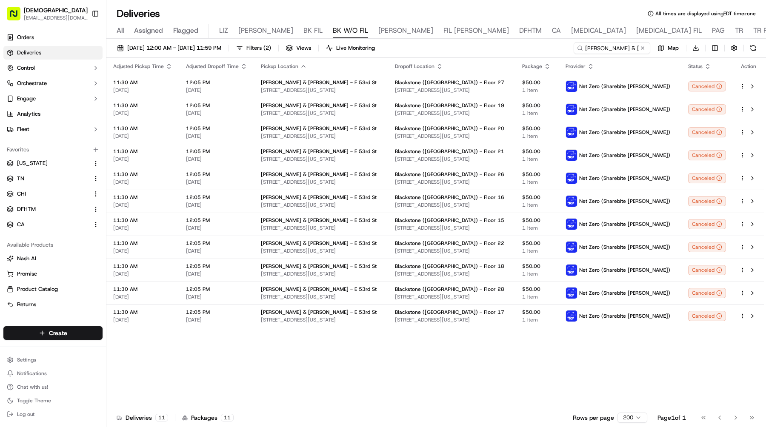
click at [436, 63] on icon "button" at bounding box center [439, 66] width 7 height 7
click at [447, 99] on button "Dropoff Location Name (A-Z)" at bounding box center [431, 101] width 86 height 10
